Goal: Find specific page/section: Find specific page/section

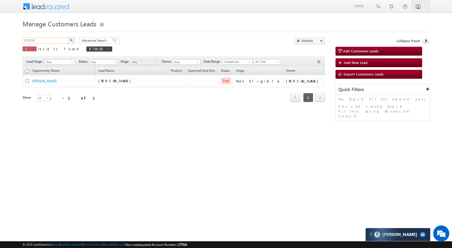
click at [50, 39] on input "875938" at bounding box center [46, 40] width 46 height 6
paste input "6784"
click at [70, 38] on button "button" at bounding box center [71, 40] width 7 height 6
click at [56, 40] on input "867848" at bounding box center [46, 40] width 46 height 6
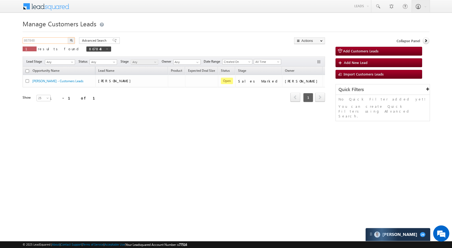
click at [56, 40] on input "867848" at bounding box center [46, 40] width 46 height 6
paste input "28999"
type input "828999"
click at [69, 41] on button "button" at bounding box center [71, 40] width 7 height 6
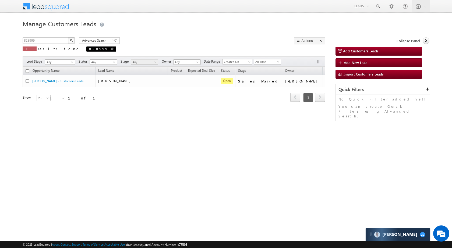
click at [111, 49] on span at bounding box center [112, 49] width 3 height 3
type input "Search Customers Leads"
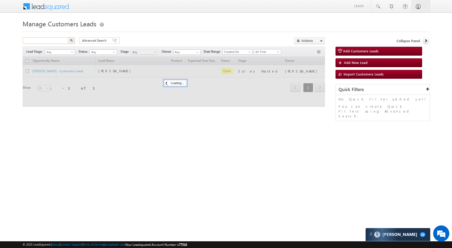
click at [40, 40] on input "text" at bounding box center [46, 40] width 46 height 6
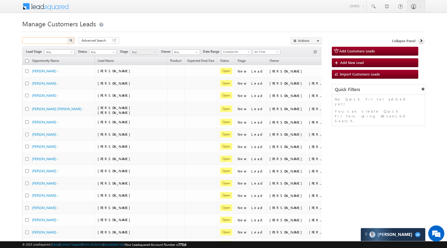
paste input "878194"
type input "878194"
click at [70, 41] on img "button" at bounding box center [71, 40] width 3 height 3
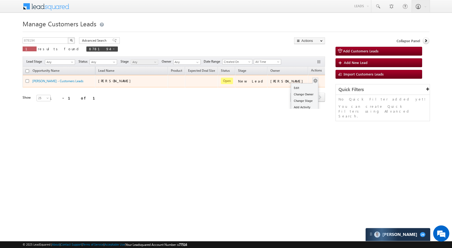
click at [312, 79] on button "button" at bounding box center [314, 80] width 5 height 5
click at [296, 85] on link "Edit" at bounding box center [304, 88] width 27 height 6
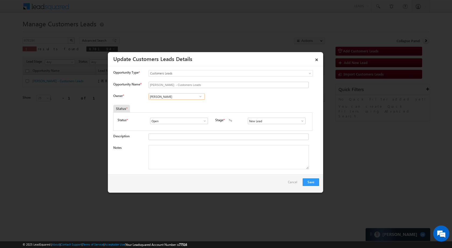
click at [180, 94] on input "[PERSON_NAME]" at bounding box center [176, 96] width 56 height 6
paste input "[PERSON_NAME]"
click at [182, 102] on link "[PERSON_NAME] [EMAIL_ADDRESS][DOMAIN_NAME]" at bounding box center [176, 105] width 56 height 10
type input "[PERSON_NAME]"
click at [298, 118] on input "New Lead" at bounding box center [277, 121] width 58 height 6
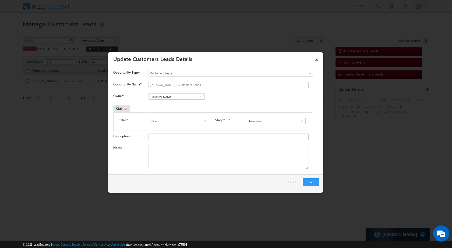
click at [299, 120] on span at bounding box center [301, 121] width 5 height 4
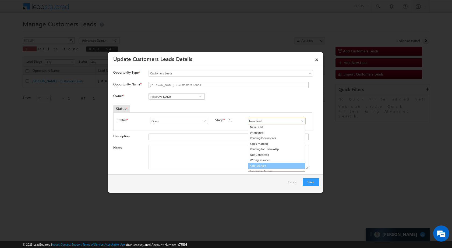
click at [262, 165] on link "Sale Marked" at bounding box center [277, 166] width 58 height 6
type input "Sale Marked"
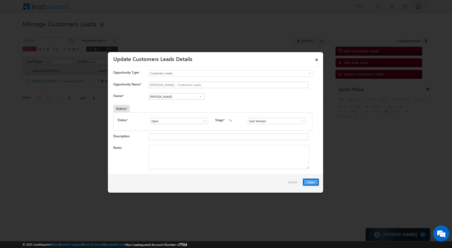
click at [310, 183] on button "Save" at bounding box center [310, 182] width 16 height 8
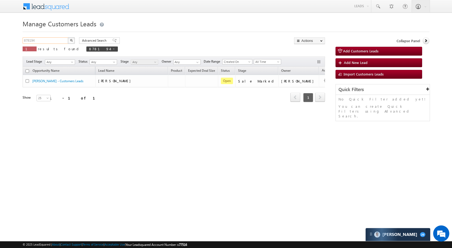
click at [43, 43] on input "878194" at bounding box center [46, 40] width 46 height 6
paste input "2249"
click at [72, 39] on img "button" at bounding box center [71, 40] width 3 height 3
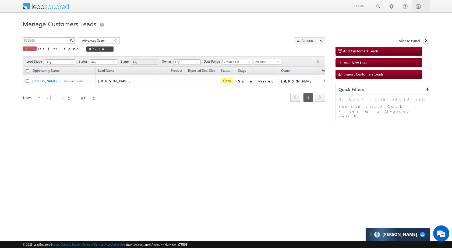
click at [40, 42] on input "872249" at bounding box center [46, 40] width 46 height 6
paste input "67951"
click at [75, 40] on div "867951 X 1 results found 872249" at bounding box center [68, 44] width 91 height 15
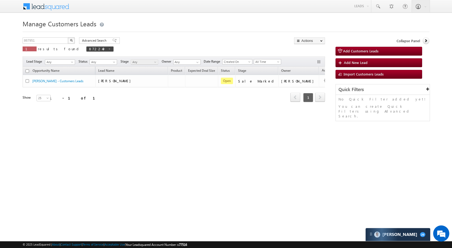
click at [72, 40] on img "button" at bounding box center [71, 40] width 3 height 3
click at [48, 39] on input "867951" at bounding box center [46, 40] width 46 height 6
click at [68, 37] on button "button" at bounding box center [71, 40] width 7 height 6
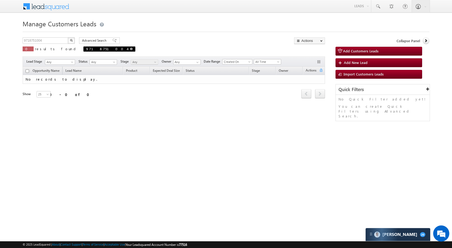
click at [130, 49] on span at bounding box center [131, 49] width 3 height 3
type input "Search Customers Leads"
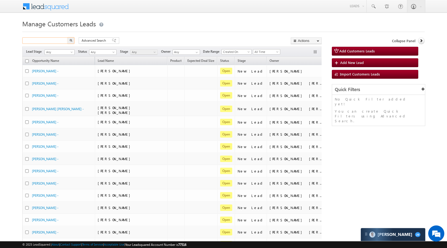
click at [45, 41] on input "text" at bounding box center [45, 40] width 46 height 6
paste input "872249"
click at [73, 41] on button "button" at bounding box center [70, 40] width 7 height 6
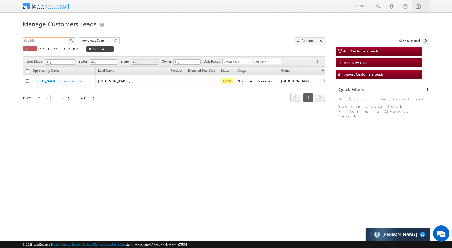
click at [51, 38] on input "872249" at bounding box center [46, 40] width 46 height 6
paste input "8194"
type input "878194"
click at [74, 40] on button "button" at bounding box center [71, 40] width 7 height 6
